Goal: Navigation & Orientation: Understand site structure

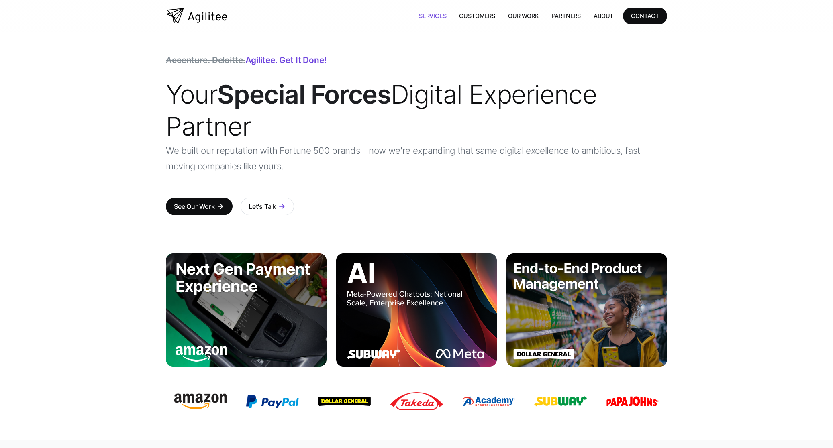
click at [429, 15] on link "Services" at bounding box center [432, 16] width 41 height 16
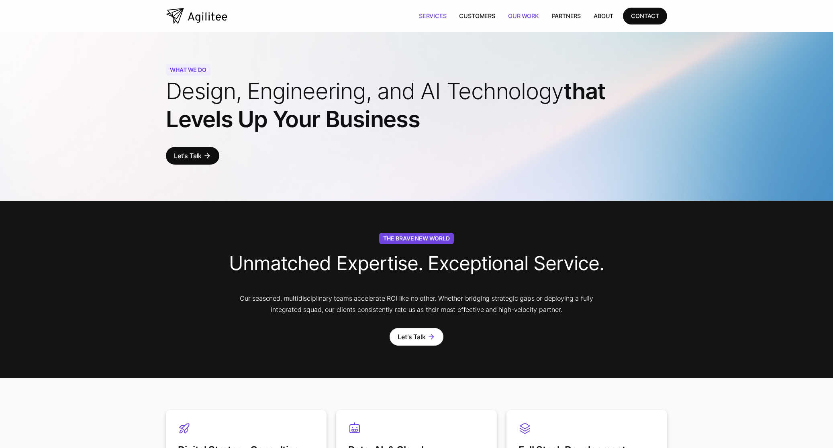
click at [526, 21] on link "Our Work" at bounding box center [524, 16] width 44 height 16
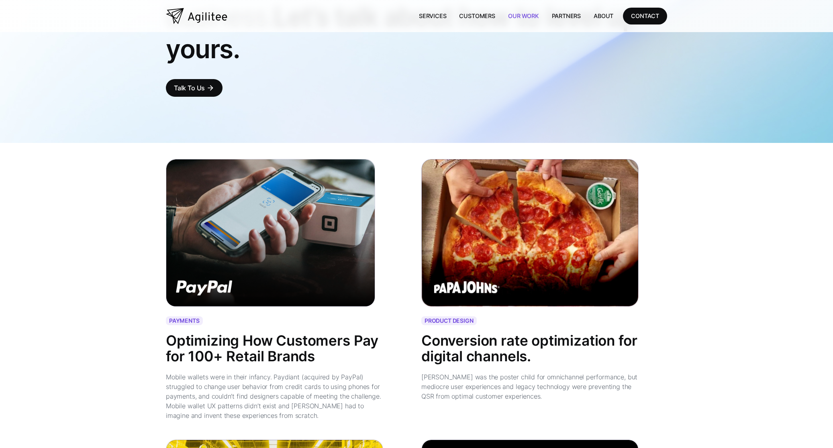
scroll to position [120, 0]
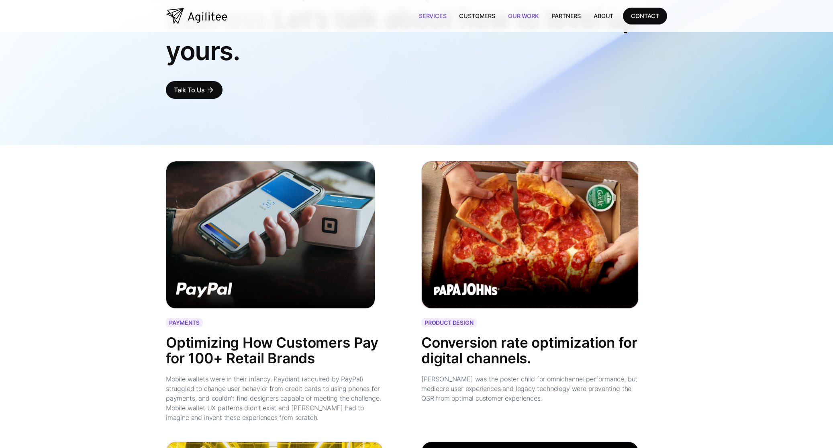
click at [442, 14] on link "Services" at bounding box center [432, 16] width 41 height 16
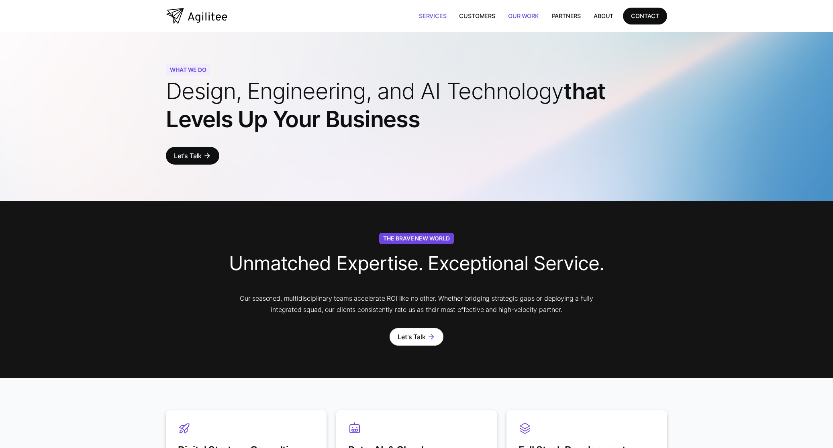
click at [513, 12] on link "Our Work" at bounding box center [524, 16] width 44 height 16
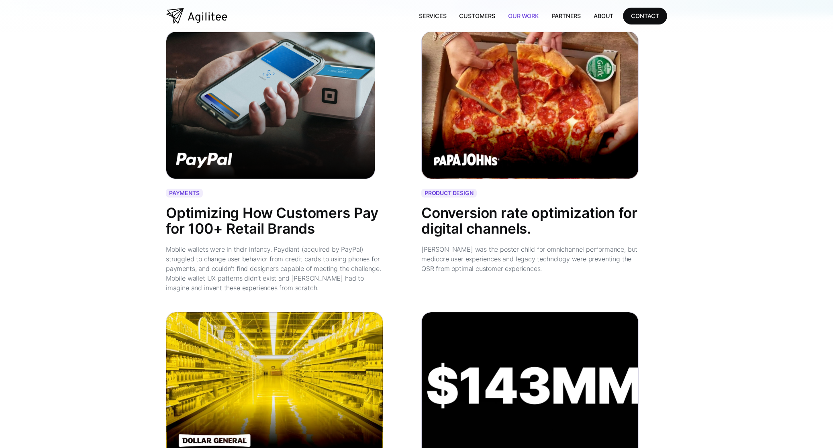
scroll to position [241, 0]
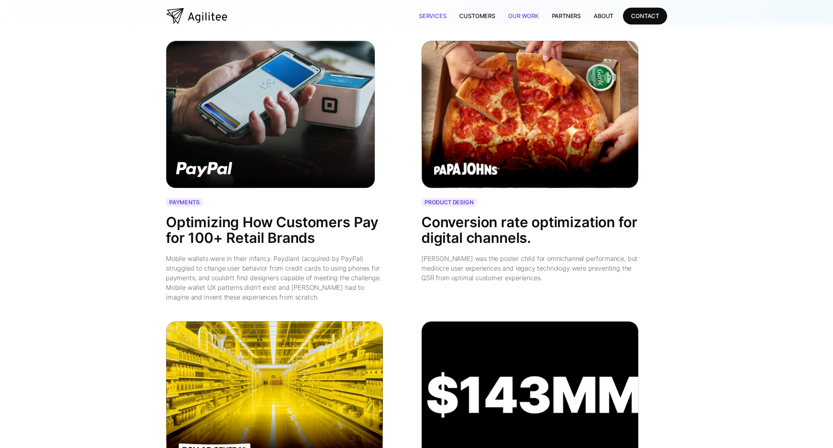
click at [434, 16] on link "Services" at bounding box center [432, 16] width 41 height 16
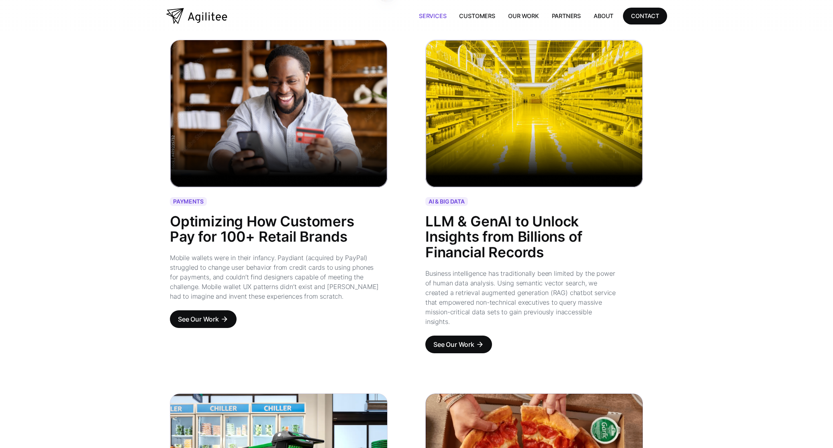
scroll to position [803, 0]
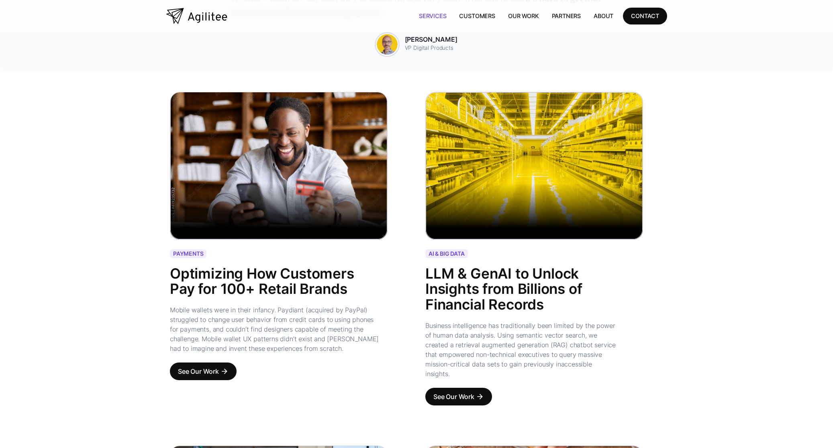
click at [201, 17] on img "home" at bounding box center [196, 16] width 61 height 16
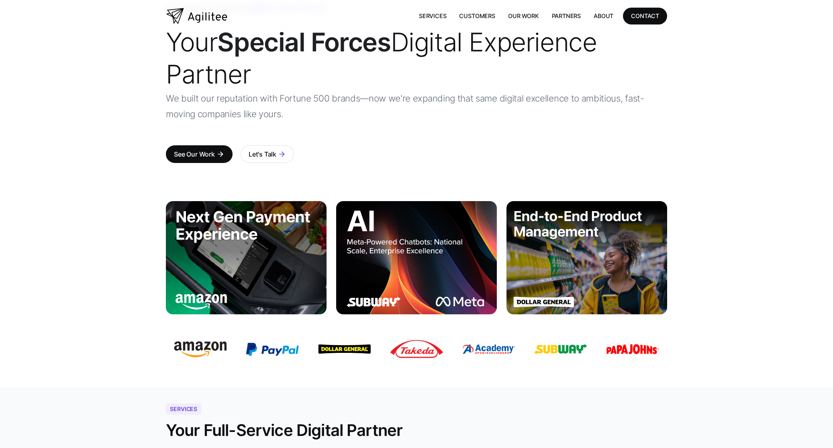
scroll to position [50, 0]
